Goal: Find specific page/section: Find specific page/section

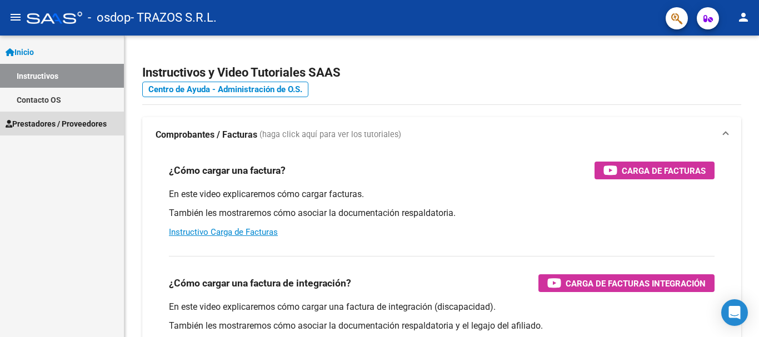
click at [51, 123] on span "Prestadores / Proveedores" at bounding box center [56, 124] width 101 height 12
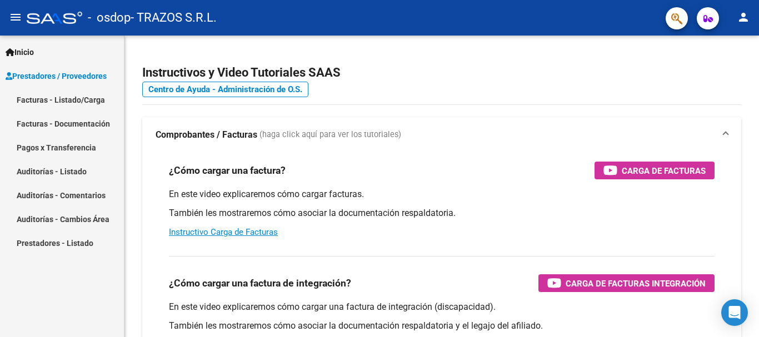
click at [64, 168] on link "Auditorías - Listado" at bounding box center [62, 171] width 124 height 24
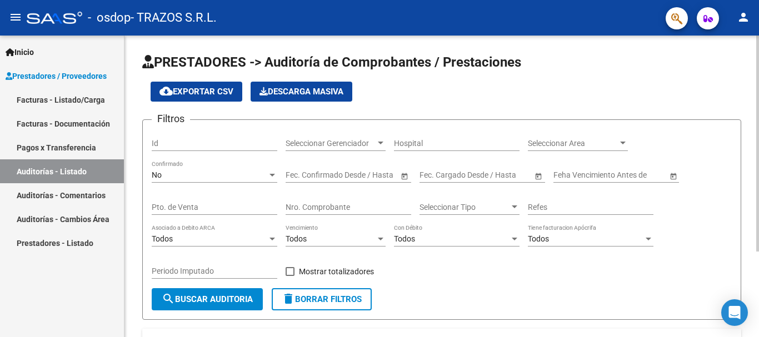
scroll to position [119, 0]
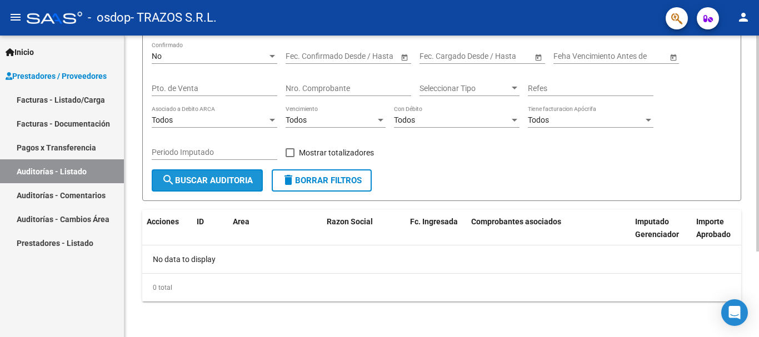
click at [208, 176] on span "search Buscar Auditoria" at bounding box center [207, 181] width 91 height 10
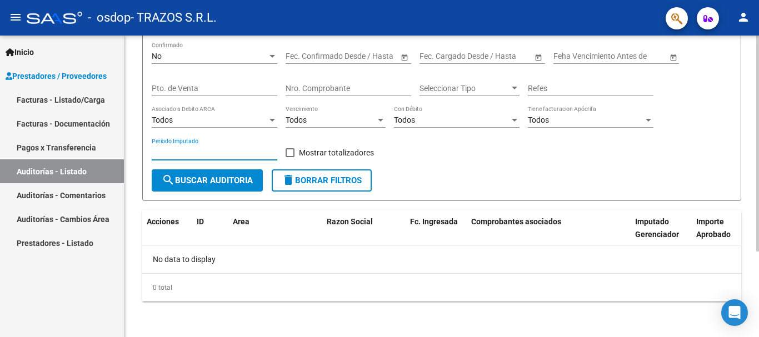
click at [188, 153] on input "Periodo Imputado" at bounding box center [215, 152] width 126 height 9
type input "092024"
click at [290, 152] on span at bounding box center [290, 152] width 9 height 9
click at [290, 157] on input "Mostrar totalizadores" at bounding box center [289, 157] width 1 height 1
checkbox input "true"
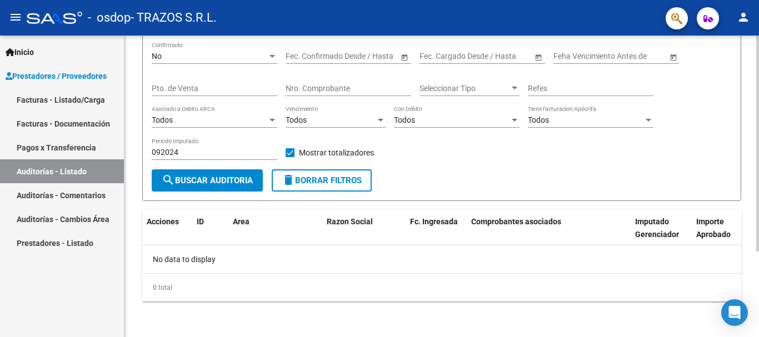
click at [219, 178] on span "search Buscar Auditoria" at bounding box center [207, 181] width 91 height 10
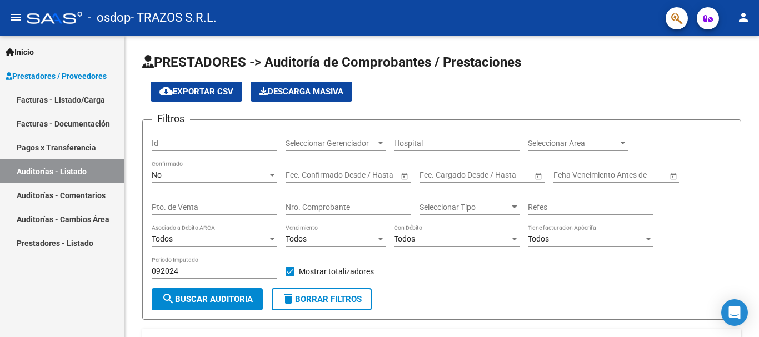
click at [70, 98] on link "Facturas - Listado/Carga" at bounding box center [62, 100] width 124 height 24
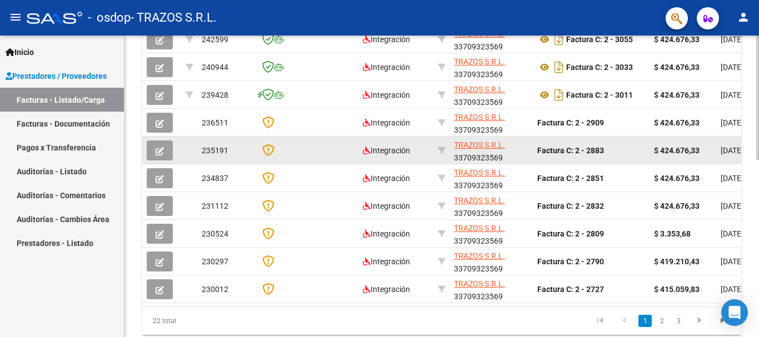
scroll to position [431, 0]
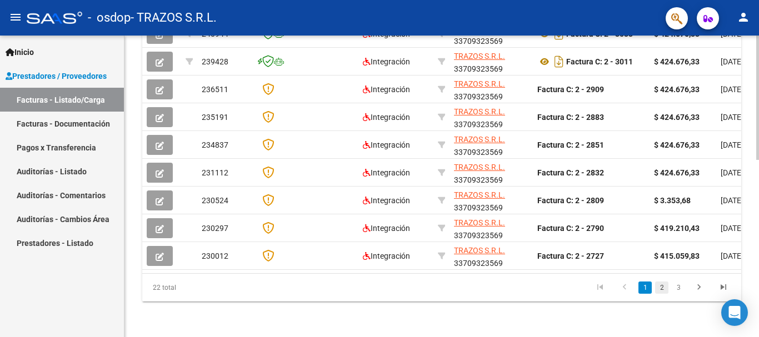
click at [663, 286] on link "2" at bounding box center [661, 288] width 13 height 12
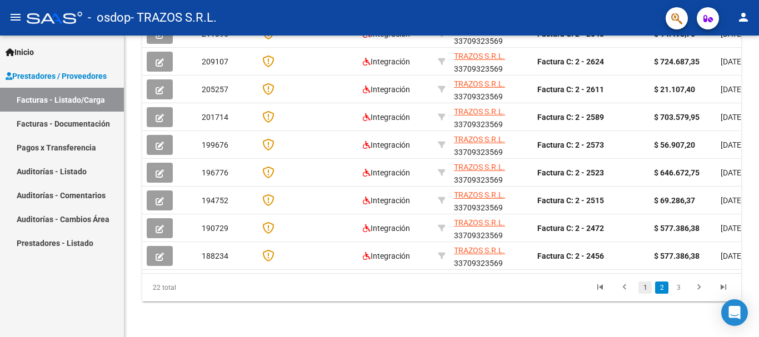
click at [644, 291] on link "1" at bounding box center [644, 288] width 13 height 12
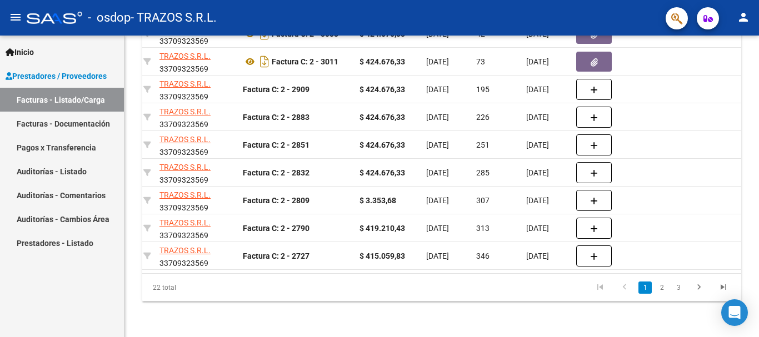
scroll to position [0, 286]
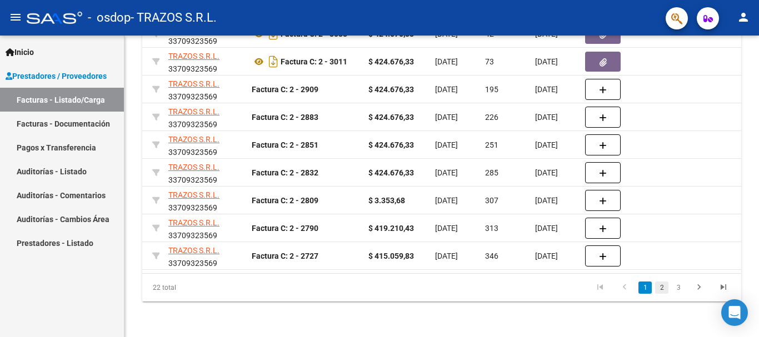
click at [662, 288] on link "2" at bounding box center [661, 288] width 13 height 12
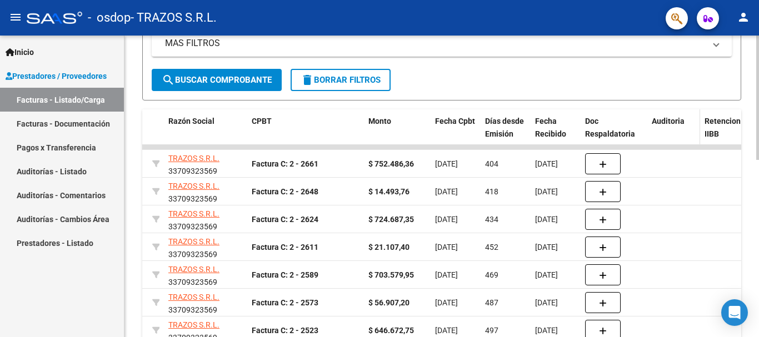
scroll to position [431, 0]
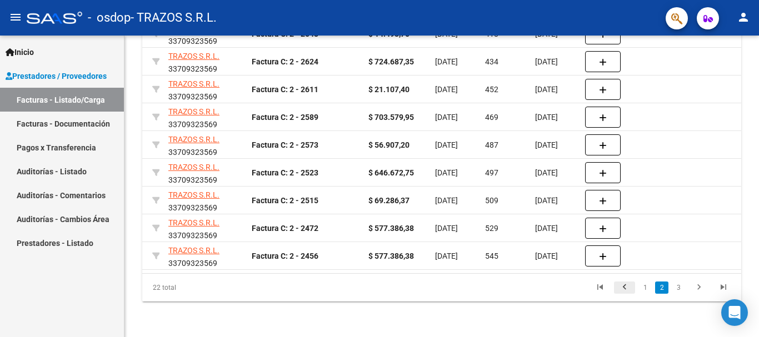
click at [627, 288] on icon "go to previous page" at bounding box center [624, 288] width 14 height 13
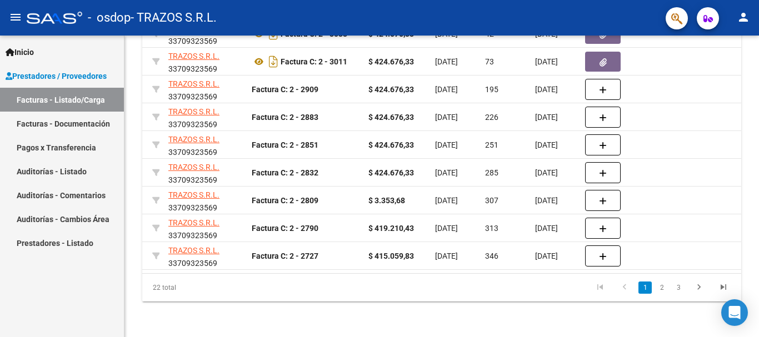
scroll to position [320, 0]
